Goal: Communication & Community: Participate in discussion

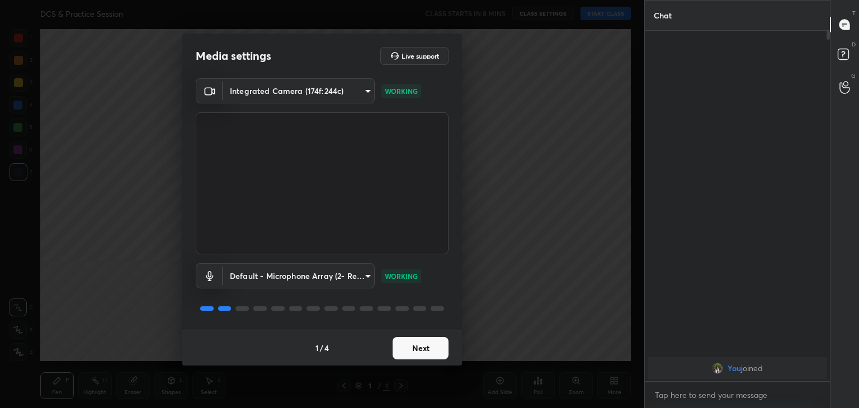
click at [419, 352] on button "Next" at bounding box center [421, 348] width 56 height 22
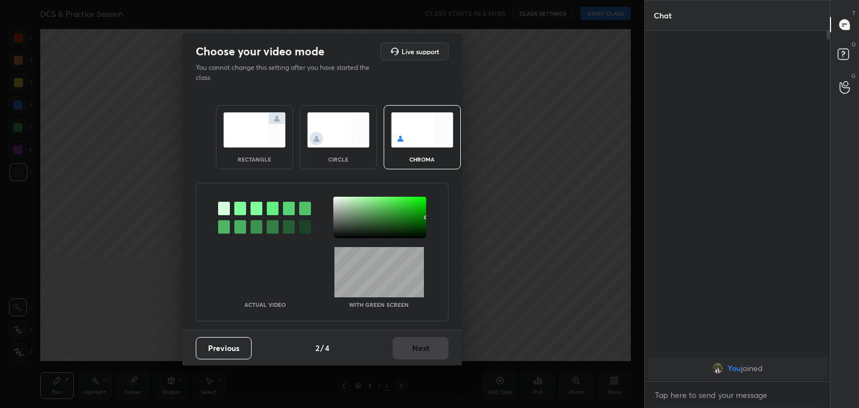
click at [419, 352] on div "Previous 2 / 4 Next" at bounding box center [322, 348] width 280 height 36
click at [323, 137] on img at bounding box center [338, 129] width 63 height 35
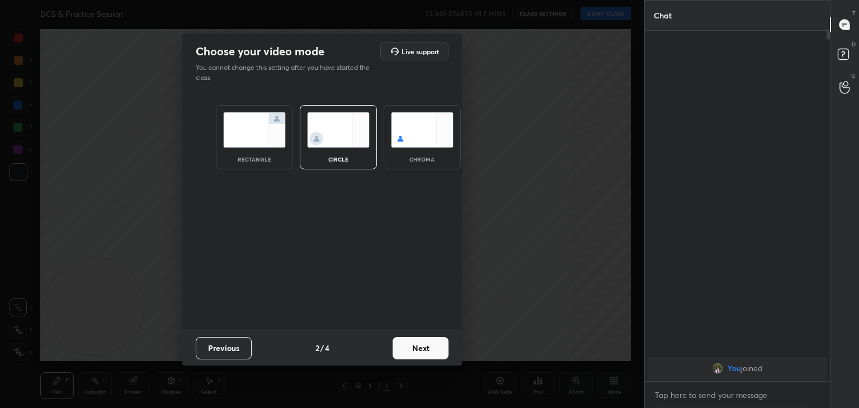
click at [426, 340] on button "Next" at bounding box center [421, 348] width 56 height 22
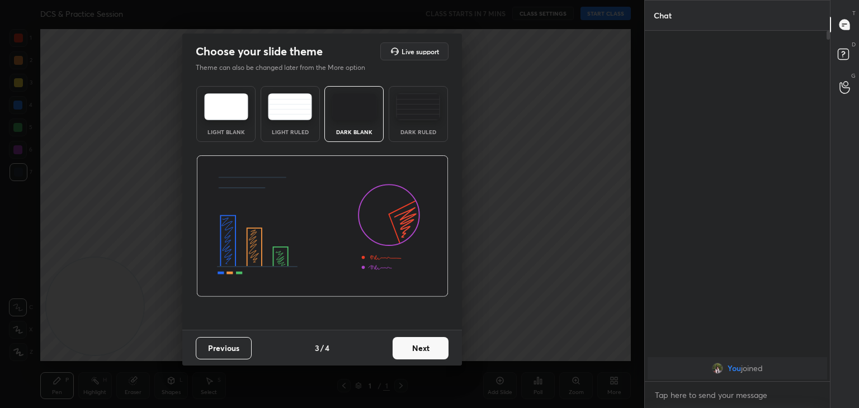
click at [426, 340] on button "Next" at bounding box center [421, 348] width 56 height 22
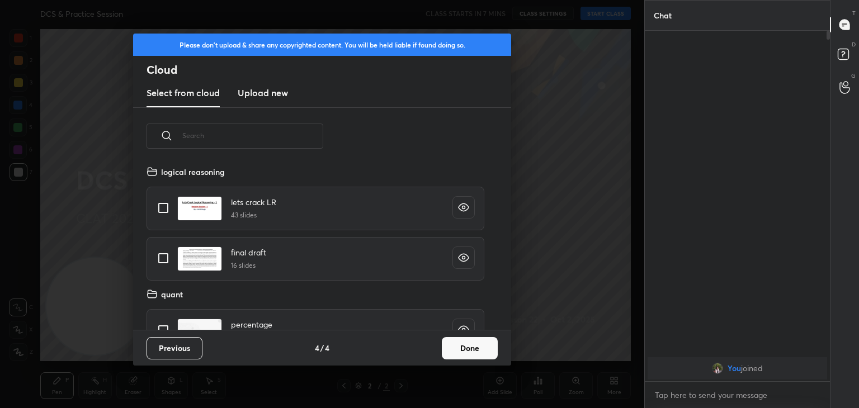
click at [494, 348] on button "Done" at bounding box center [470, 348] width 56 height 22
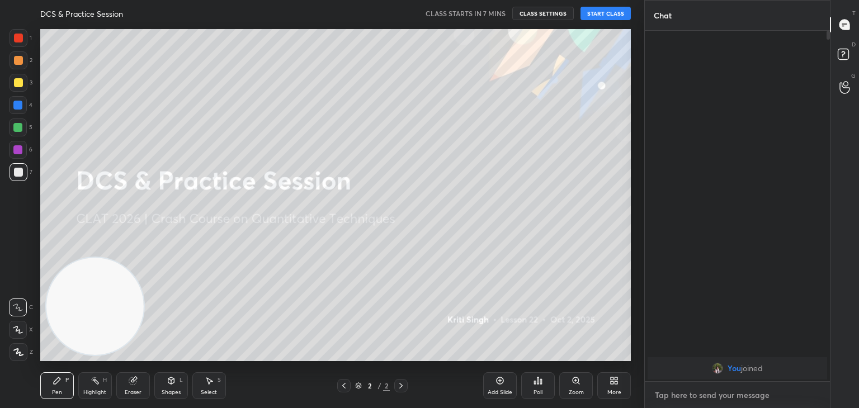
type textarea "x"
click at [747, 398] on textarea at bounding box center [737, 395] width 167 height 18
type textarea "H"
type textarea "x"
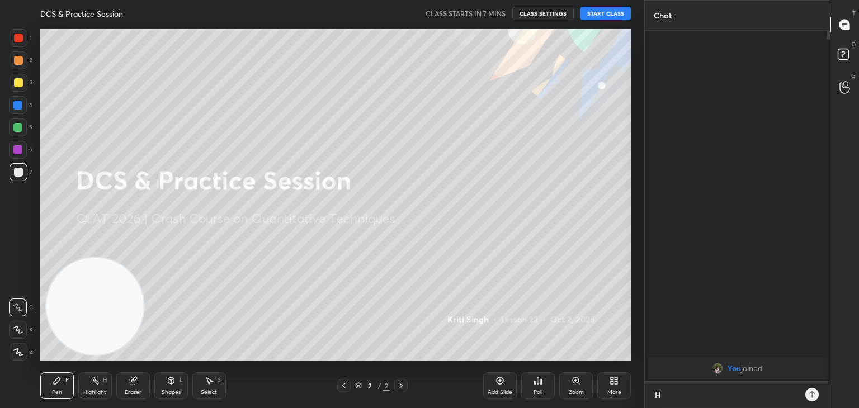
type textarea "He"
type textarea "x"
type textarea "Hey"
type textarea "x"
type textarea "Hey"
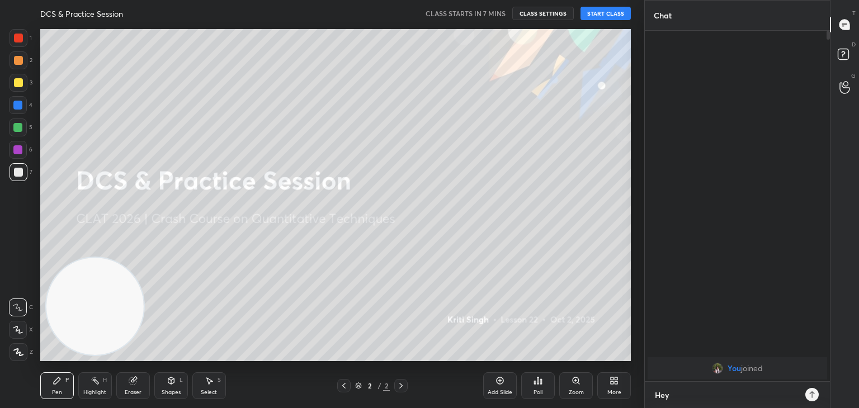
type textarea "x"
type textarea "Hey E"
type textarea "x"
type textarea "Hey Ev"
type textarea "x"
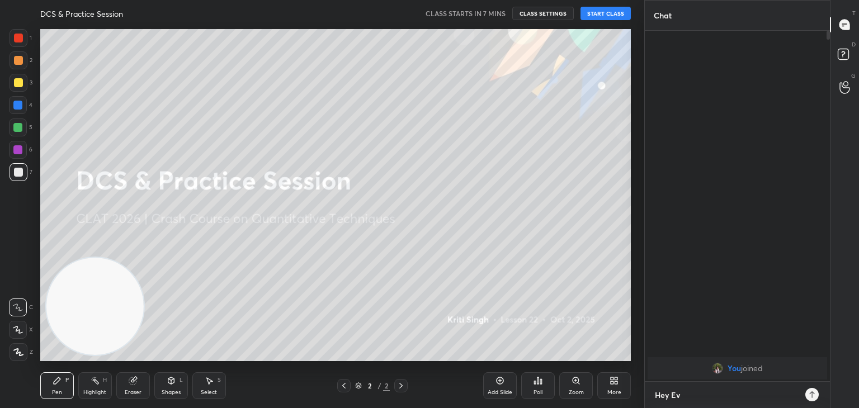
type textarea "Hey [PERSON_NAME]"
type textarea "x"
type textarea "Hey Ever"
type textarea "x"
type textarea "Hey Every"
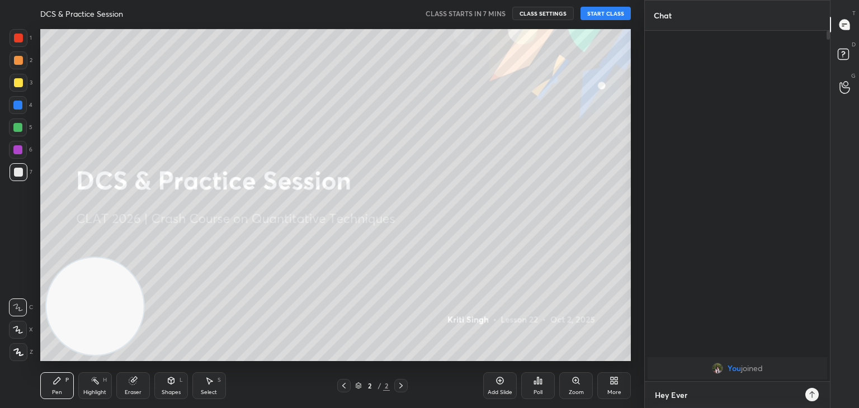
type textarea "x"
type textarea "Hey Everyo"
type textarea "x"
type textarea "Hey Everyon"
type textarea "x"
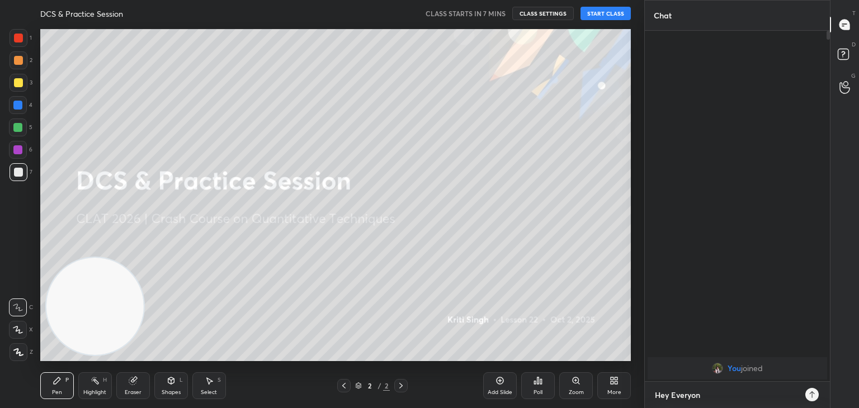
type textarea "Hey Everyone"
type textarea "x"
type textarea "Hey Everyone,"
type textarea "x"
type textarea "Hey Everyone,"
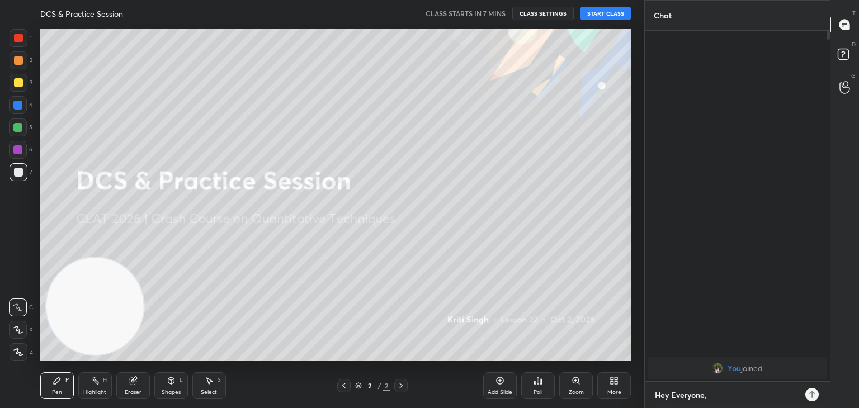
type textarea "x"
type textarea "Hey Everyone, D"
type textarea "x"
type textarea "Hey Everyone, Du"
type textarea "x"
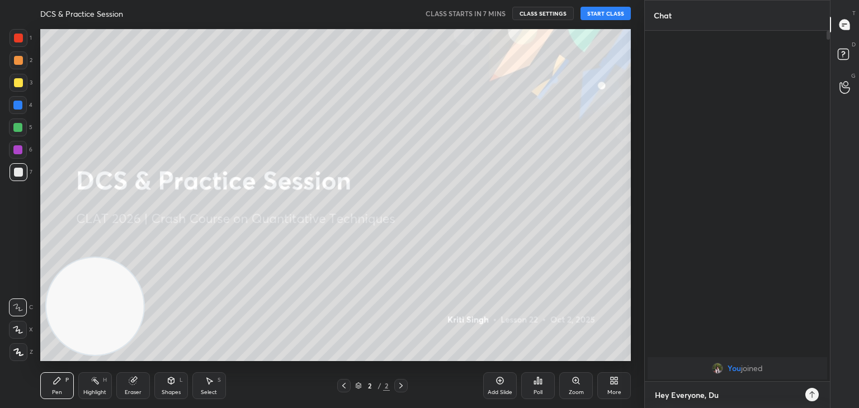
type textarea "Hey Everyone, Due"
type textarea "x"
type textarea "Hey Everyone, Due"
type textarea "x"
type textarea "Hey Everyone, Due t"
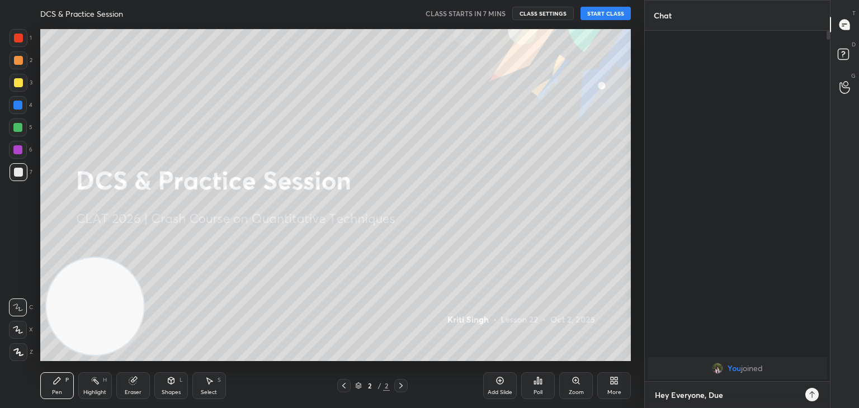
type textarea "x"
type textarea "Hey Everyone, Due to"
type textarea "x"
type textarea "Hey Everyone, Due to"
type textarea "x"
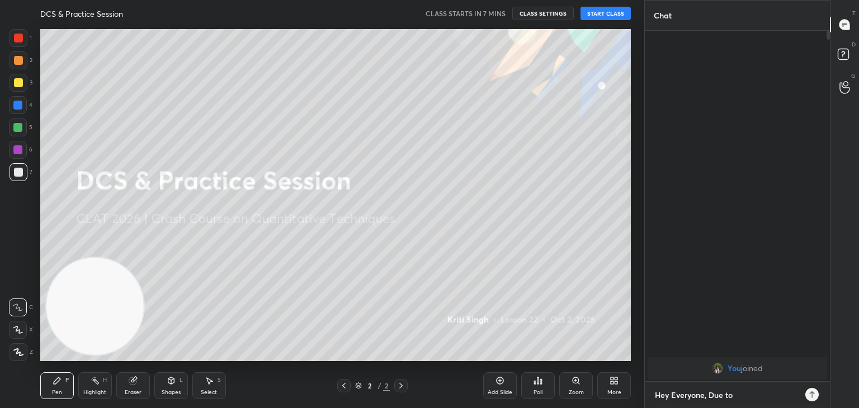
type textarea "Hey Everyone, Due to s"
type textarea "x"
type textarea "Hey Everyone, Due to so"
type textarea "x"
type textarea "Hey Everyone, Due to som"
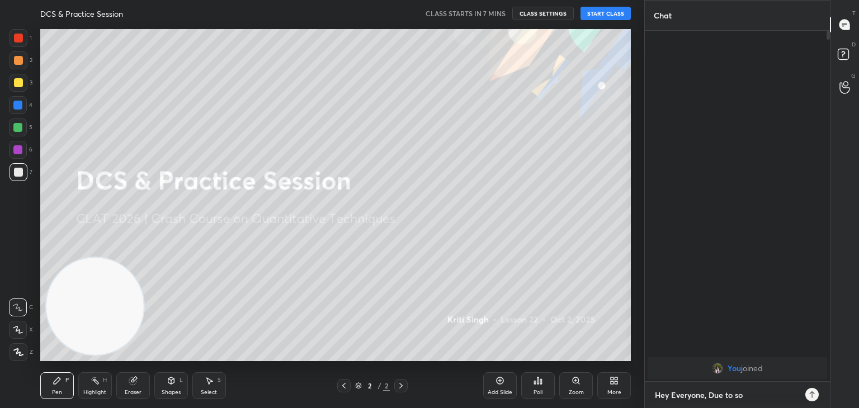
type textarea "x"
type textarea "Hey Everyone, Due to some"
type textarea "x"
type textarea "Hey Everyone, Due to some"
type textarea "x"
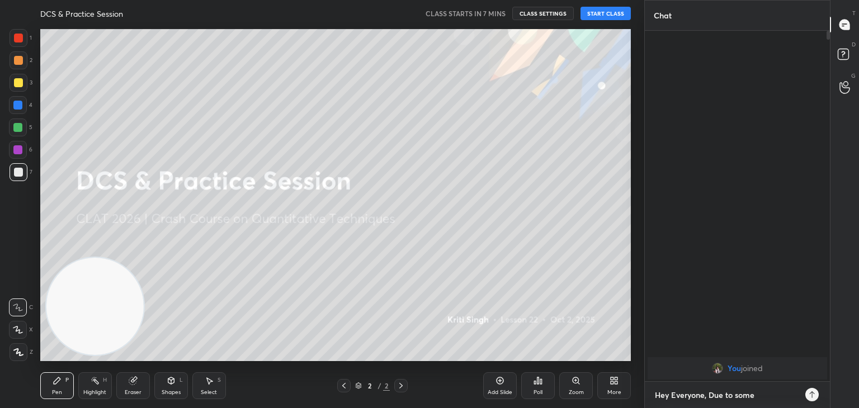
type textarea "Hey Everyone, Due to some E"
type textarea "x"
type textarea "Hey Everyone, Due to some Em"
type textarea "x"
type textarea "Hey Everyone, Due to some Eme"
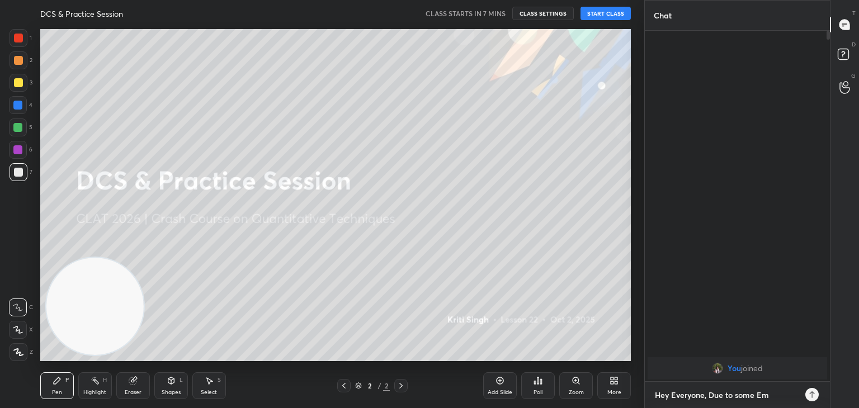
type textarea "x"
type textarea "Hey Everyone, Due to some Emer"
type textarea "x"
type textarea "Hey Everyone, Due to some Emerg"
type textarea "x"
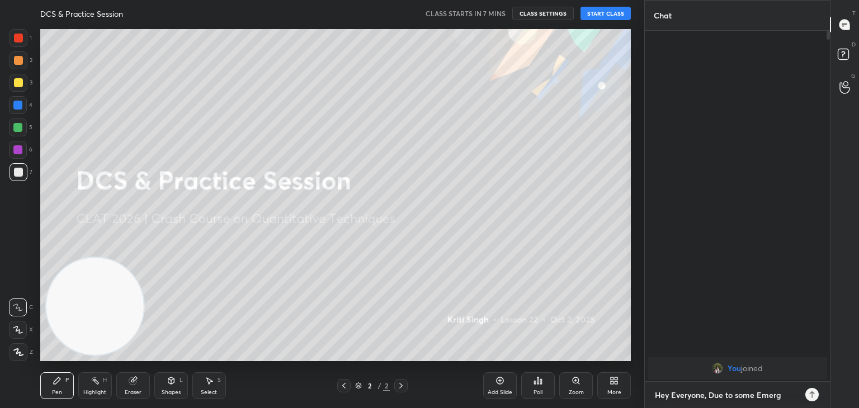
type textarea "Hey Everyone, Due to some Emerge"
type textarea "x"
type textarea "Hey Everyone, Due to some Emergen"
type textarea "x"
type textarea "Hey Everyone, Due to some Emergenc"
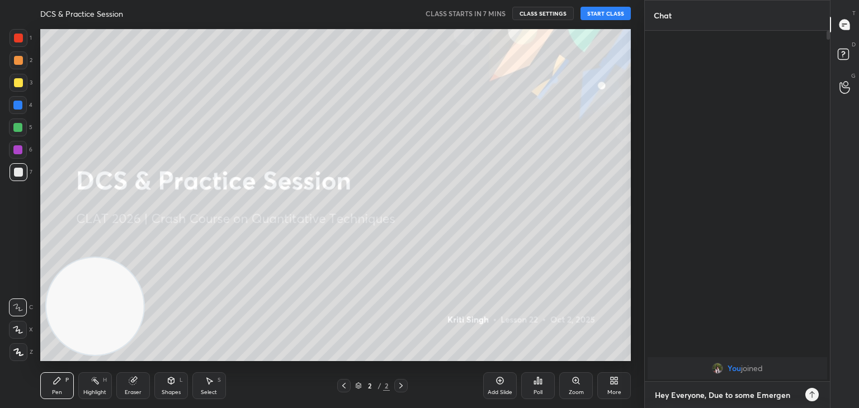
type textarea "x"
type textarea "Hey Everyone, Due to some Emergency"
type textarea "x"
type textarea "Hey Everyone, Due to some Emergency,"
type textarea "x"
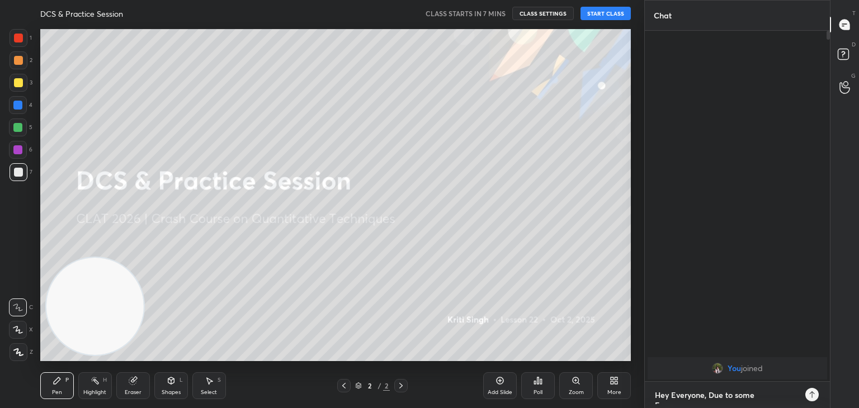
scroll to position [6, 0]
type textarea "Hey Everyone, Due to some Emergency,"
type textarea "x"
type textarea "Hey Everyone, Due to some Emergency, c"
type textarea "x"
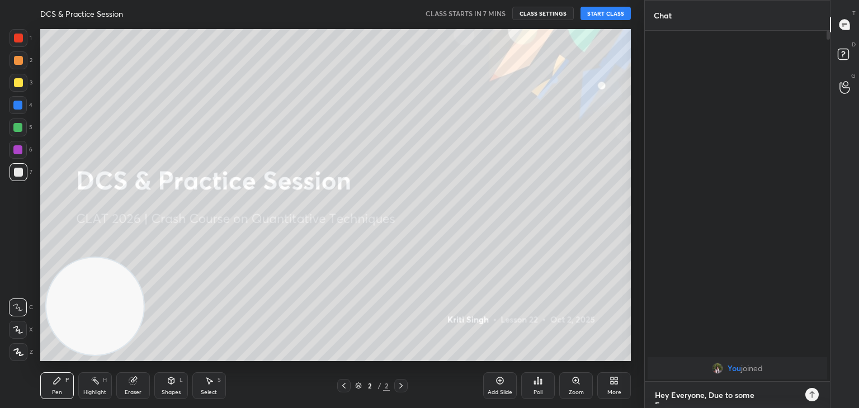
scroll to position [4, 3]
type textarea "Hey Everyone, Due to some Emergency, cl"
type textarea "x"
type textarea "Hey Everyone, Due to some Emergency, cla"
type textarea "x"
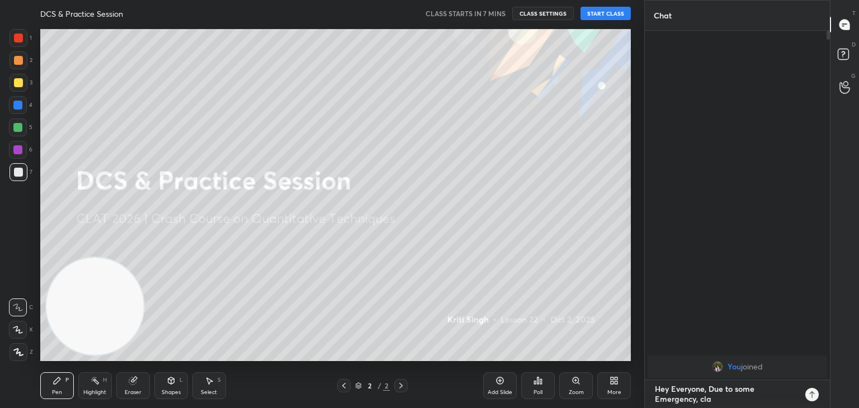
type textarea "Hey Everyone, Due to some Emergency, clas"
type textarea "x"
type textarea "Hey Everyone, Due to some Emergency, class"
type textarea "x"
type textarea "Hey Everyone, Due to some Emergency, class"
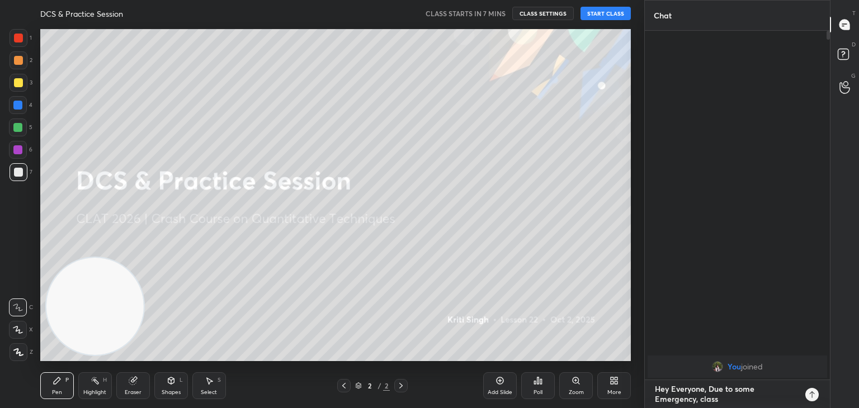
type textarea "x"
type textarea "Hey Everyone, Due to some Emergency, class h"
type textarea "x"
type textarea "Hey Everyone, Due to some Emergency, class ha"
type textarea "x"
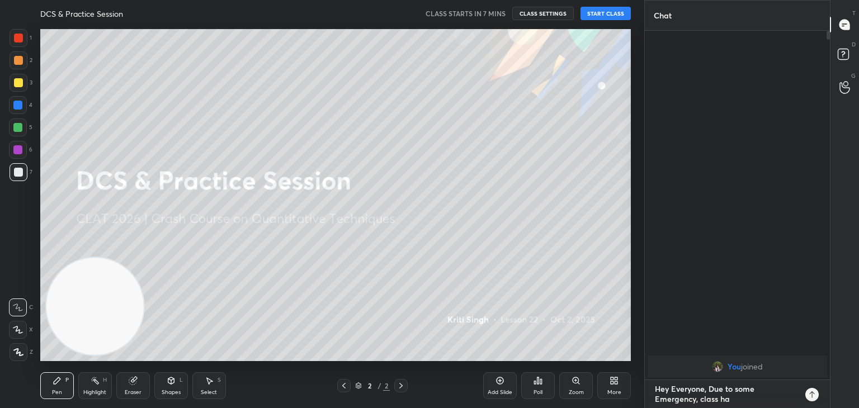
type textarea "Hey Everyone, Due to some Emergency, class has"
type textarea "x"
type textarea "Hey Everyone, Due to some Emergency, class has"
type textarea "x"
type textarea "Hey Everyone, Due to some Emergency, class has b"
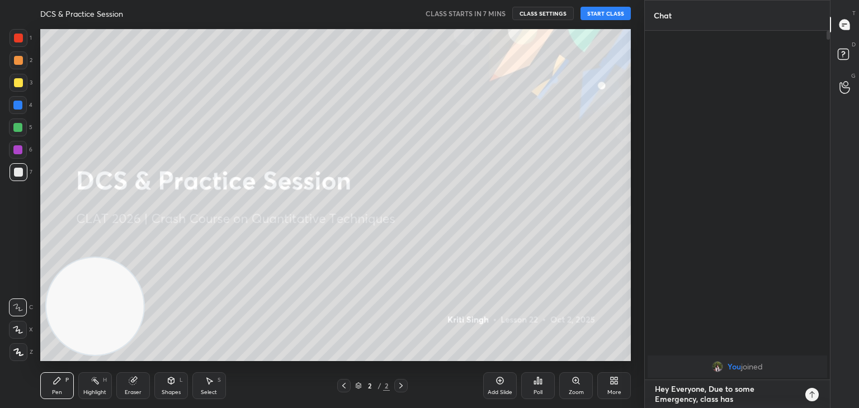
type textarea "x"
type textarea "Hey Everyone, Due to some Emergency, class has be"
type textarea "x"
type textarea "Hey Everyone, Due to some Emergency, class has bee"
type textarea "x"
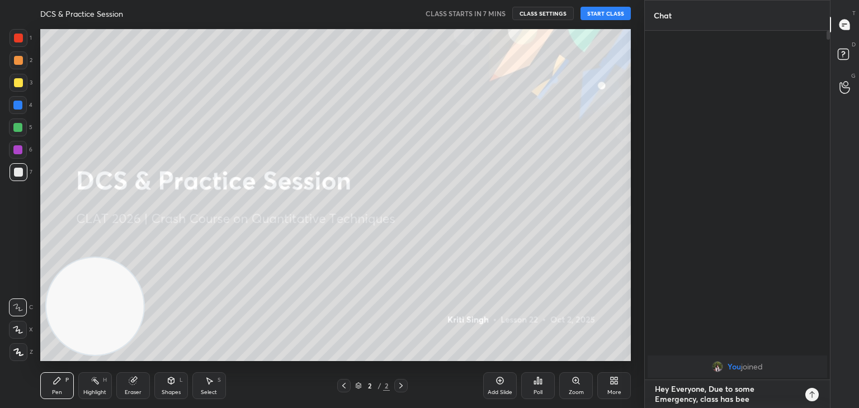
type textarea "Hey Everyone, Due to some Emergency, class has been"
type textarea "x"
type textarea "Hey Everyone, Due to some Emergency, class has been"
type textarea "x"
type textarea "Hey Everyone, Due to some Emergency, class has been p"
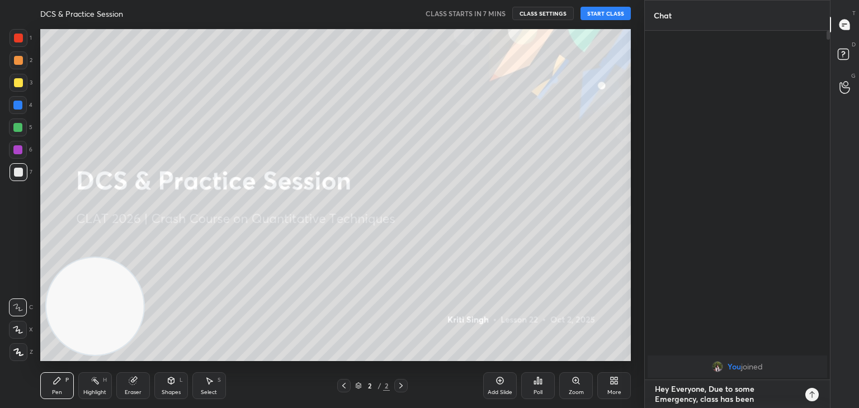
type textarea "x"
type textarea "Hey Everyone, Due to some Emergency, class has been po"
type textarea "x"
type textarea "Hey Everyone, Due to some Emergency, class has been pos"
type textarea "x"
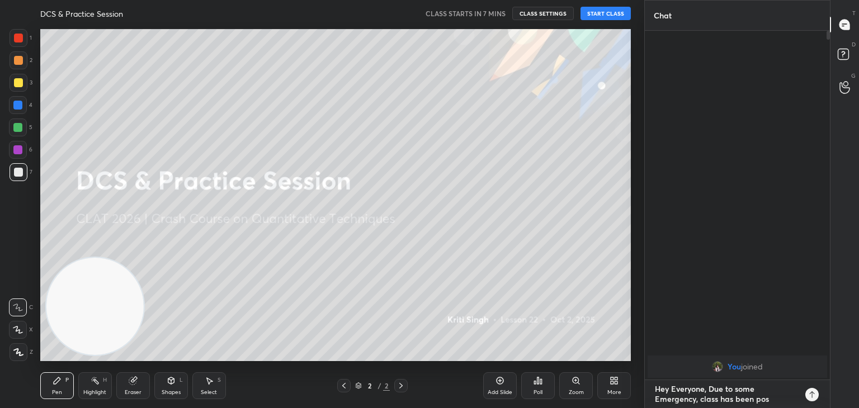
type textarea "Hey Everyone, Due to some Emergency, class has been post"
type textarea "x"
type textarea "Hey Everyone, Due to some Emergency, class has been postp"
type textarea "x"
type textarea "Hey Everyone, Due to some Emergency, class has been postpo"
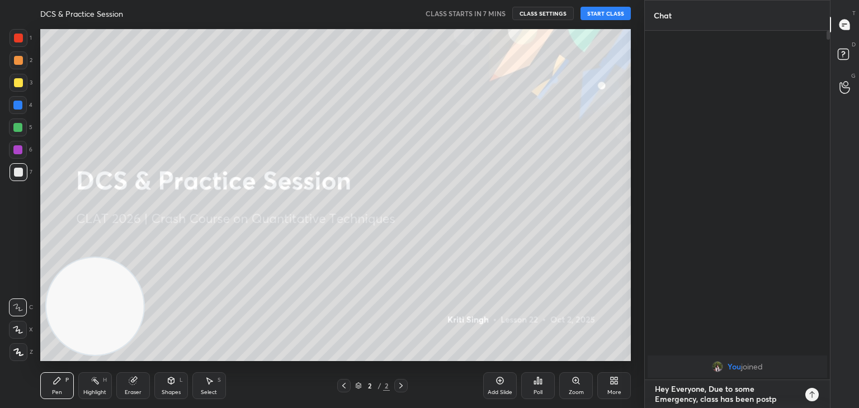
type textarea "x"
type textarea "Hey Everyone, Due to some Emergency, class has been postpon"
type textarea "x"
type textarea "Hey Everyone, Due to some Emergency, class has been postpone"
type textarea "x"
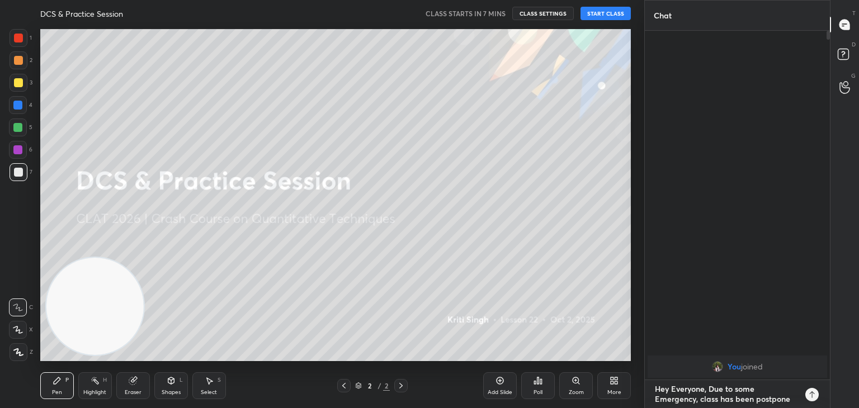
type textarea "Hey Everyone, Due to some Emergency, class has been postponed"
type textarea "x"
type textarea "Hey Everyone, Due to some Emergency, class has been postponed"
type textarea "x"
type textarea "Hey Everyone, Due to some Emergency, class has been postponed t"
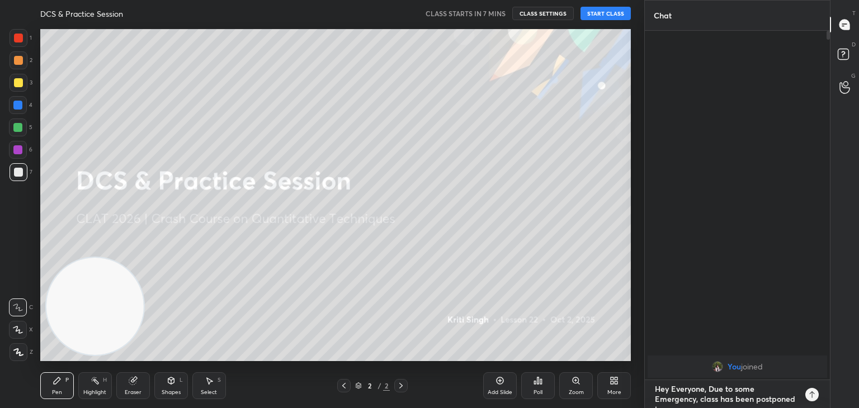
type textarea "x"
type textarea "Hey Everyone, Due to some Emergency, class has been postponed to"
type textarea "x"
type textarea "Hey Everyone, Due to some Emergency, class has been postponed to"
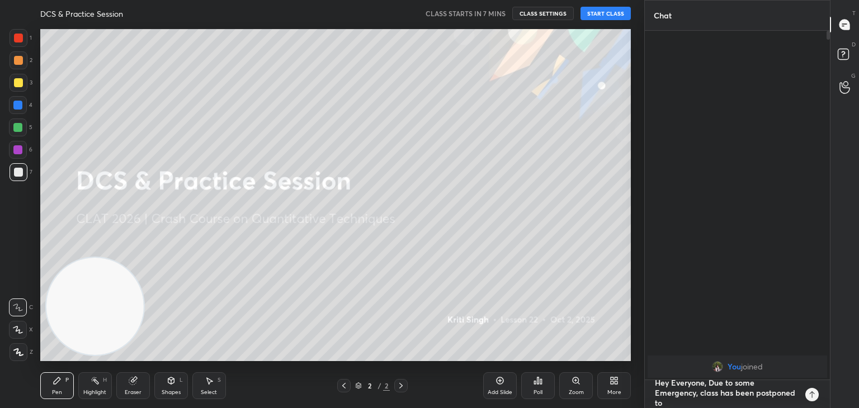
type textarea "x"
type textarea "Hey Everyone, Due to some Emergency, class has been postponed to t"
type textarea "x"
type textarea "Hey Everyone, Due to some Emergency, class has been postponed to th"
type textarea "x"
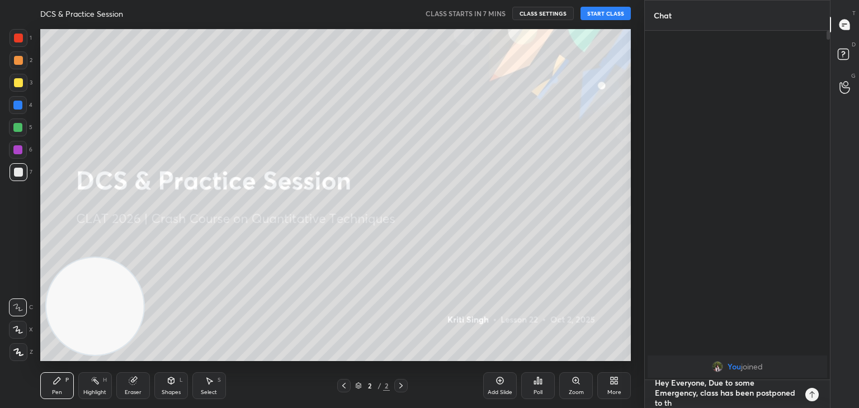
type textarea "Hey Everyone, Due to some Emergency, class has been postponed to thi"
type textarea "x"
type textarea "Hey Everyone, Due to some Emergency, class has been postponed to this"
type textarea "x"
type textarea "Hey Everyone, Due to some Emergency, class has been postponed to this"
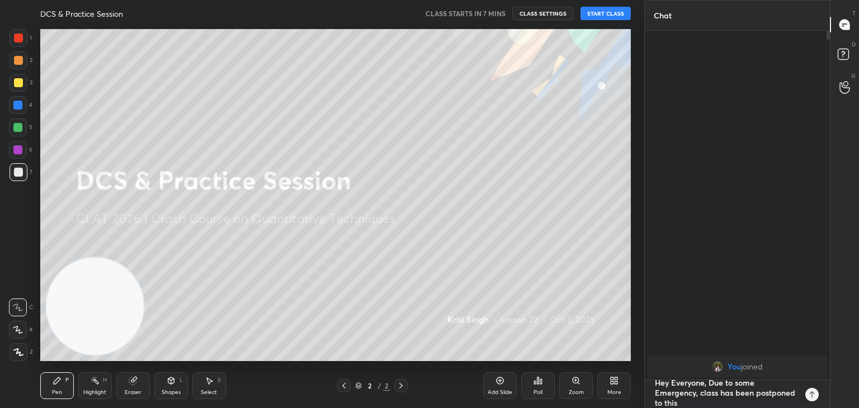
type textarea "x"
type textarea "Hey Everyone, Due to some Emergency, class has been postponed to this w"
type textarea "x"
type textarea "Hey Everyone, Due to some Emergency, class has been postponed to this we"
type textarea "x"
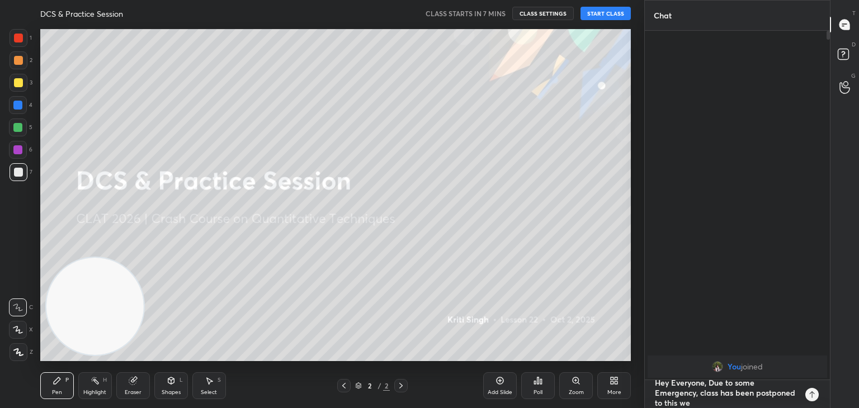
type textarea "Hey Everyone, Due to some Emergency, class has been postponed to this wee"
type textarea "x"
type textarea "Hey Everyone, Due to some Emergency, class has been postponed to this week"
type textarea "x"
type textarea "Hey Everyone, Due to some Emergency, class has been postponed to this weeke"
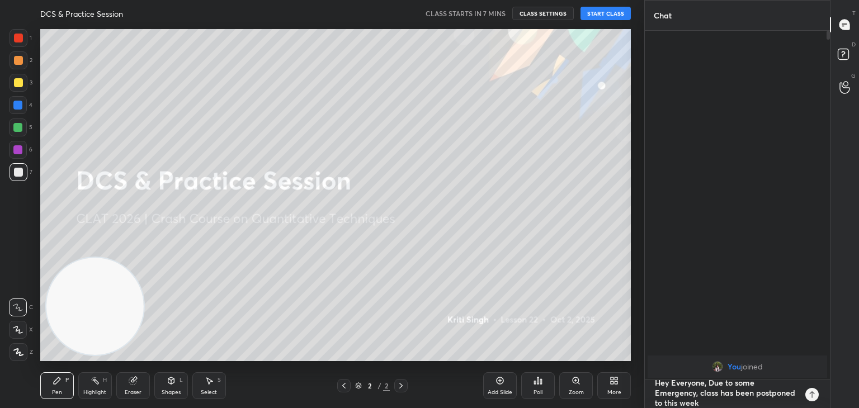
type textarea "x"
type textarea "Hey Everyone, Due to some Emergency, class has been postponed to this weeken"
type textarea "x"
type textarea "Hey Everyone, Due to some Emergency, class has been postponed to this weekend"
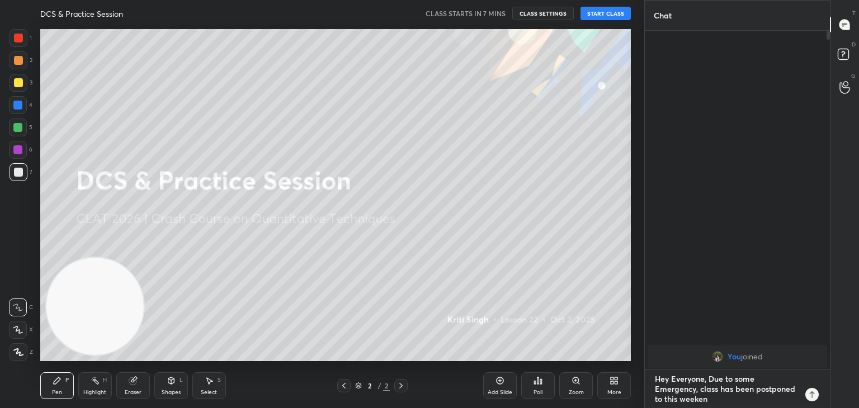
type textarea "x"
type textarea "Hey Everyone, Due to some Emergency, class has been postponed to this weekend."
type textarea "x"
type textarea "Hey Everyone, Due to some Emergency, class has been postponed to this weekend."
type textarea "x"
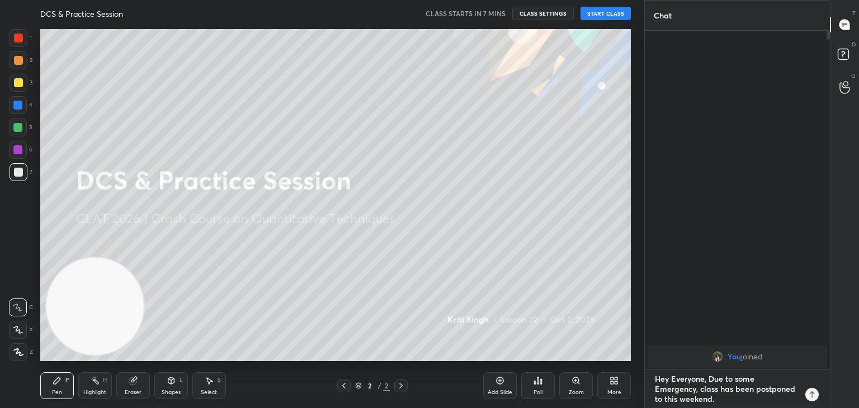
type textarea "Hey Everyone, Due to some Emergency, class has been postponed to this weekend. E"
type textarea "x"
type textarea "Hey Everyone, Due to some Emergency, class has been postponed to this weekend. …"
type textarea "x"
type textarea "Hey Everyone, Due to some Emergency, class has been postponed to this weekend. …"
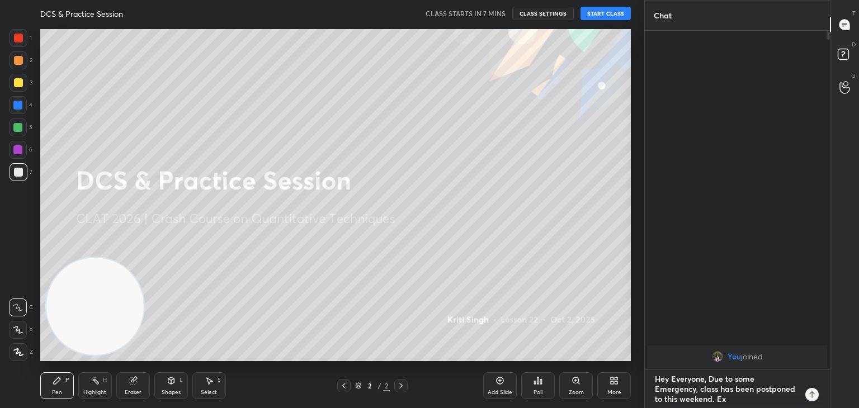
type textarea "x"
type textarea "Hey Everyone, Due to some Emergency, class has been postponed to this weekend. …"
type textarea "x"
type textarea "Hey Everyone, Due to some Emergency, class has been postponed to this weekend. …"
type textarea "x"
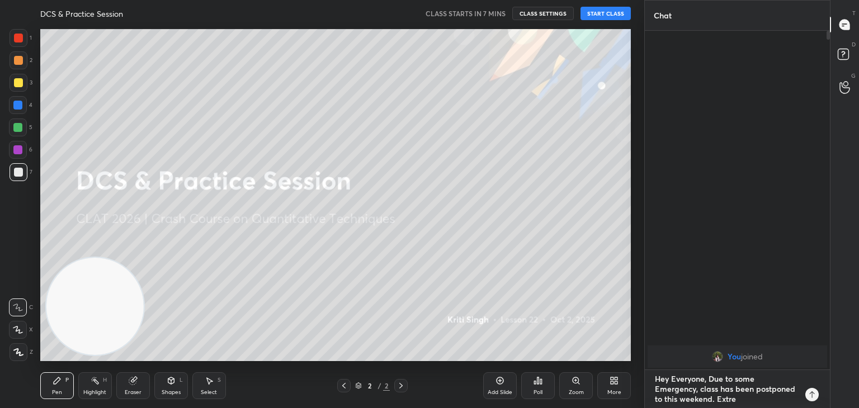
type textarea "Hey Everyone, Due to some Emergency, class has been postponed to this weekend. …"
type textarea "x"
type textarea "Hey Everyone, Due to some Emergency, class has been postponed to this weekend. …"
type textarea "x"
type textarea "Hey Everyone, Due to some Emergency, class has been postponed to this weekend. …"
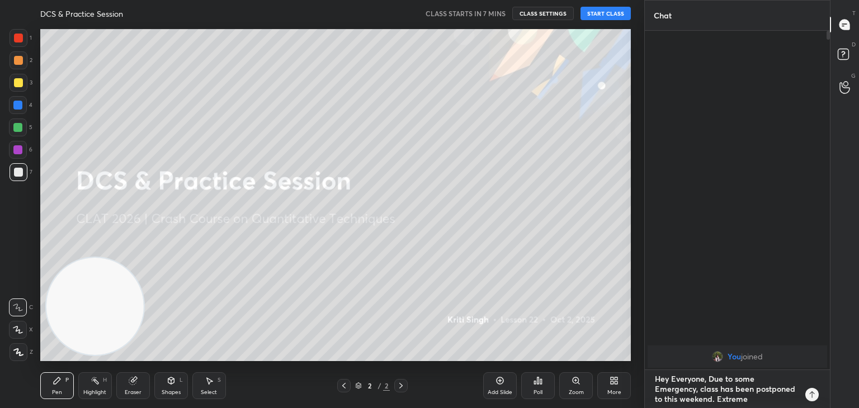
type textarea "x"
type textarea "Hey Everyone, Due to some Emergency, class has been postponed to this weekend. …"
type textarea "x"
type textarea "Hey Everyone, Due to some Emergency, class has been postponed to this weekend. …"
type textarea "x"
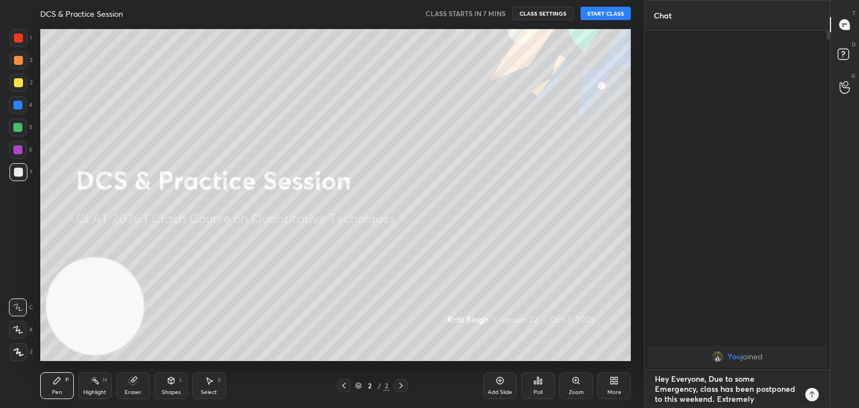
type textarea "Hey Everyone, Due to some Emergency, class has been postponed to this weekend. …"
type textarea "x"
type textarea "Hey Everyone, Due to some Emergency, class has been postponed to this weekend. …"
type textarea "x"
type textarea "Hey Everyone, Due to some Emergency, class has been postponed to this weekend. …"
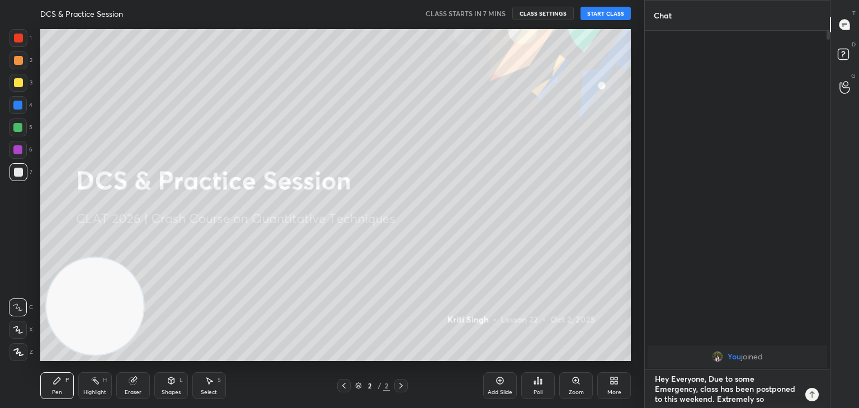
type textarea "x"
type textarea "Hey Everyone, Due to some Emergency, class has been postponed to this weekend. …"
type textarea "x"
type textarea "Hey Everyone, Due to some Emergency, class has been postponed to this weekend. …"
type textarea "x"
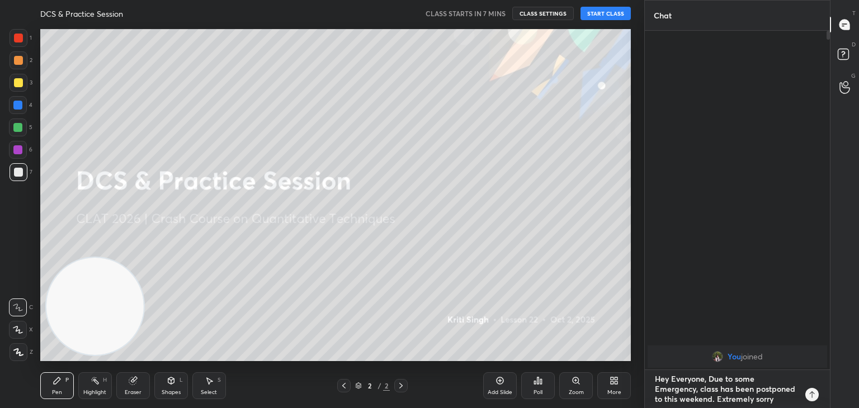
type textarea "Hey Everyone, Due to some Emergency, class has been postponed to this weekend. …"
type textarea "x"
type textarea "Hey Everyone, Due to some Emergency, class has been postponed to this weekend. …"
type textarea "x"
type textarea "Hey Everyone, Due to some Emergency, class has been postponed to this weekend. …"
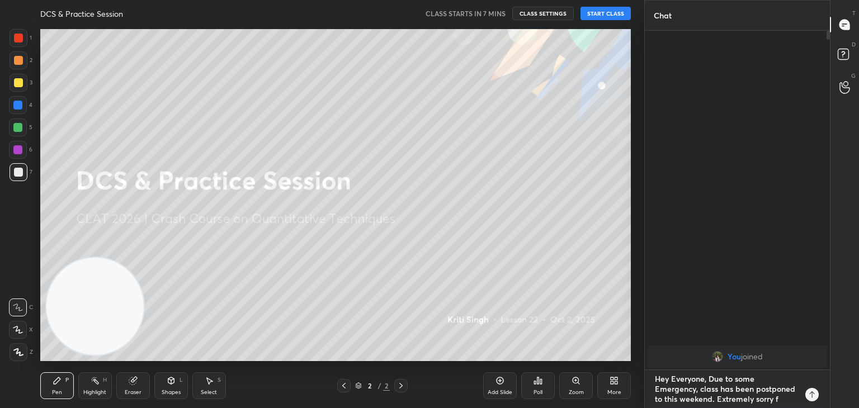
type textarea "x"
type textarea "Hey Everyone, Due to some Emergency, class has been postponed to this weekend. …"
type textarea "x"
type textarea "Hey Everyone, Due to some Emergency, class has been postponed to this weekend. …"
type textarea "x"
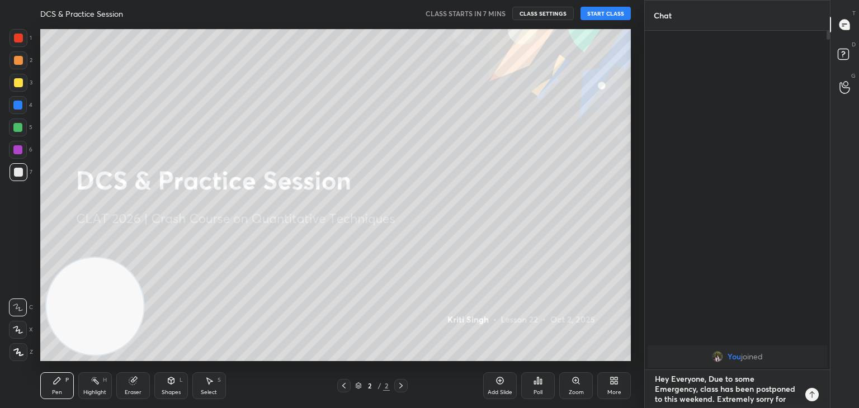
type textarea "Hey Everyone, Due to some Emergency, class has been postponed to this weekend. …"
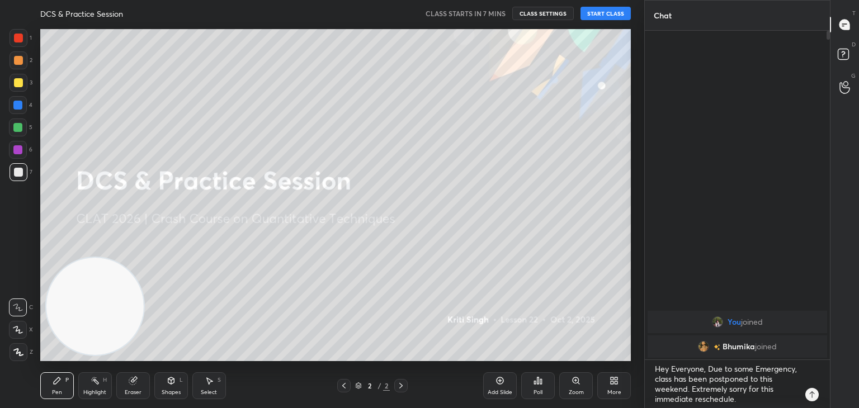
click at [815, 394] on icon at bounding box center [812, 394] width 9 height 9
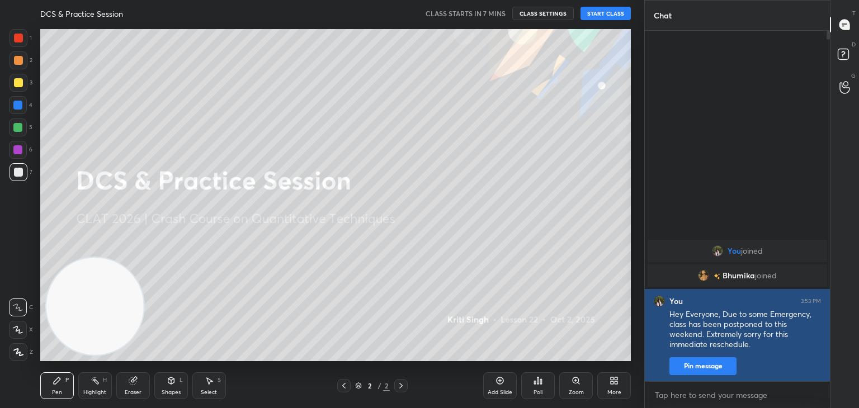
click at [711, 370] on button "Pin message" at bounding box center [702, 366] width 67 height 18
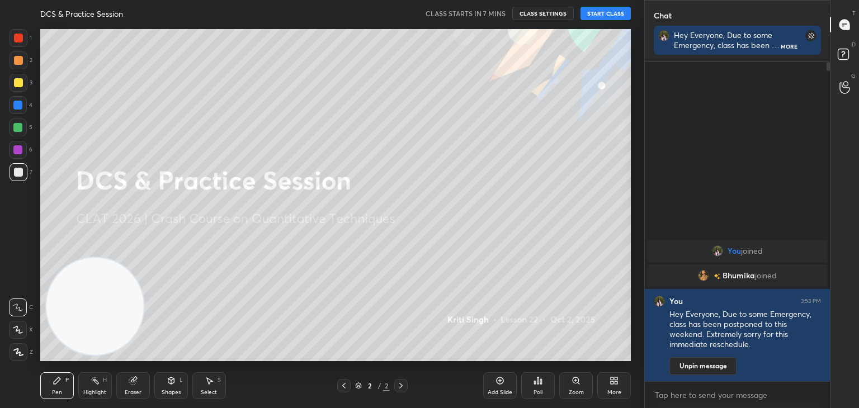
click at [615, 14] on button "START CLASS" at bounding box center [606, 13] width 50 height 13
click at [615, 14] on button "End Class" at bounding box center [608, 13] width 46 height 13
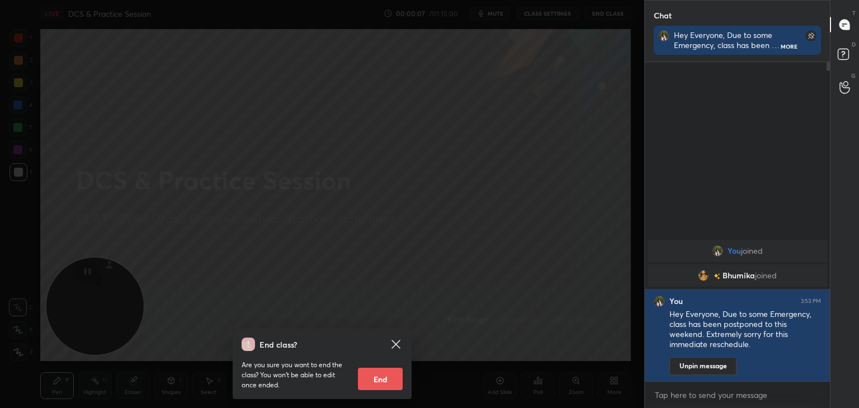
click at [386, 379] on button "End" at bounding box center [380, 379] width 45 height 22
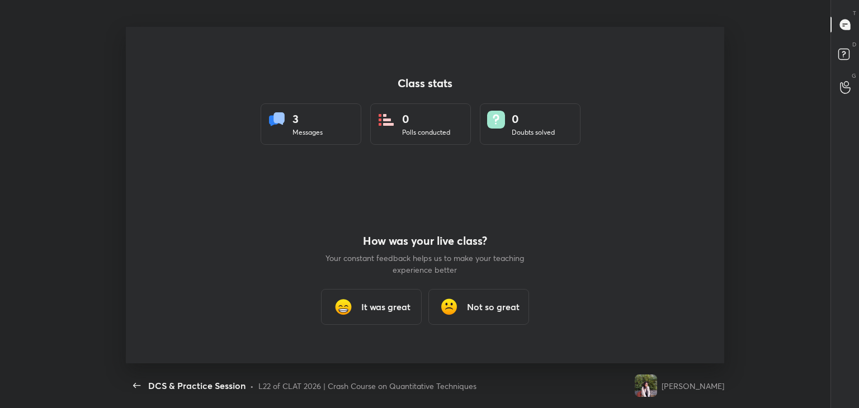
scroll to position [55591, 55172]
